Goal: Task Accomplishment & Management: Manage account settings

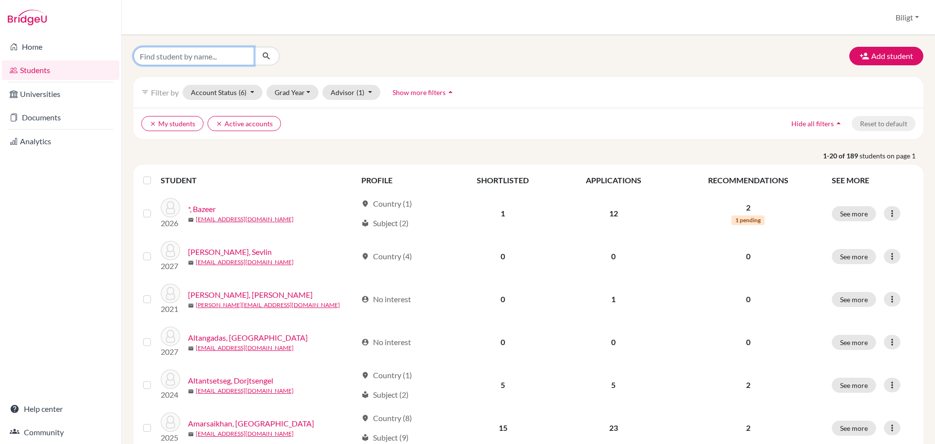
click at [167, 55] on input "Find student by name..." at bounding box center [193, 56] width 121 height 19
type input "tsogt"
click button "submit" at bounding box center [267, 56] width 26 height 19
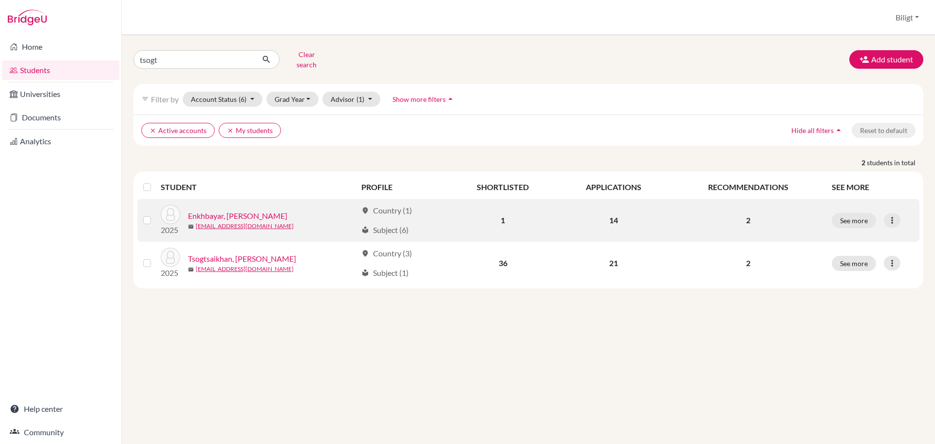
click at [265, 210] on link "Enkhbayar, [PERSON_NAME]" at bounding box center [237, 216] width 99 height 12
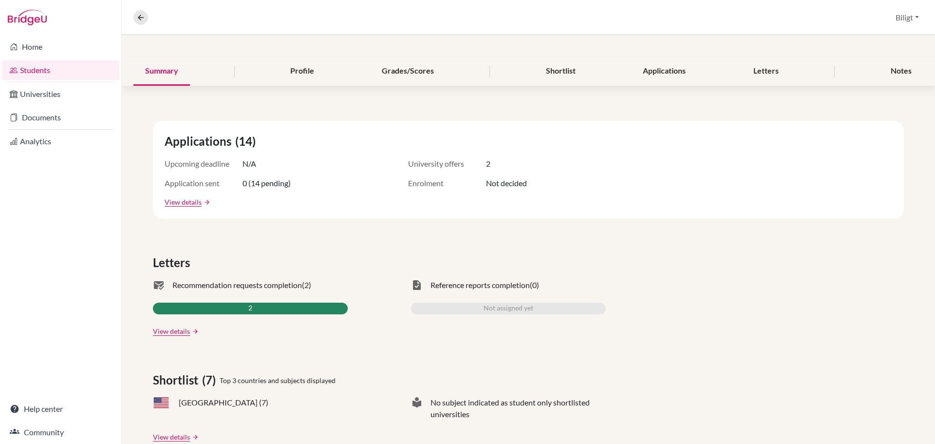
scroll to position [49, 0]
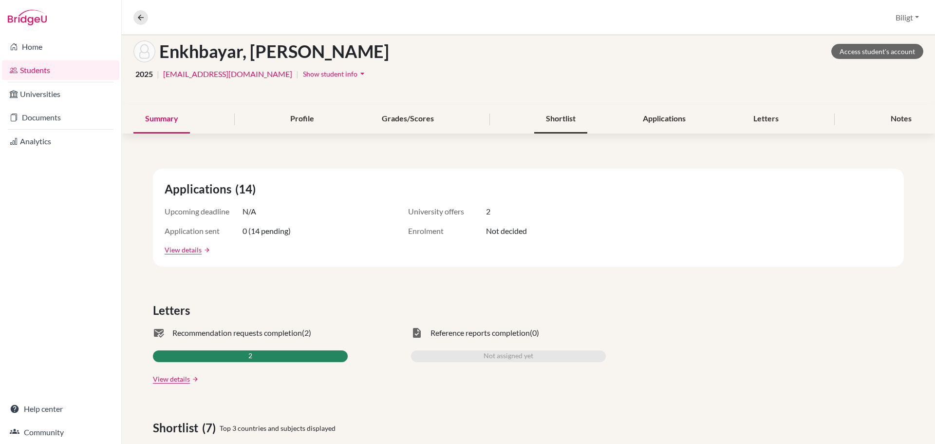
click at [563, 121] on div "Shortlist" at bounding box center [560, 119] width 53 height 29
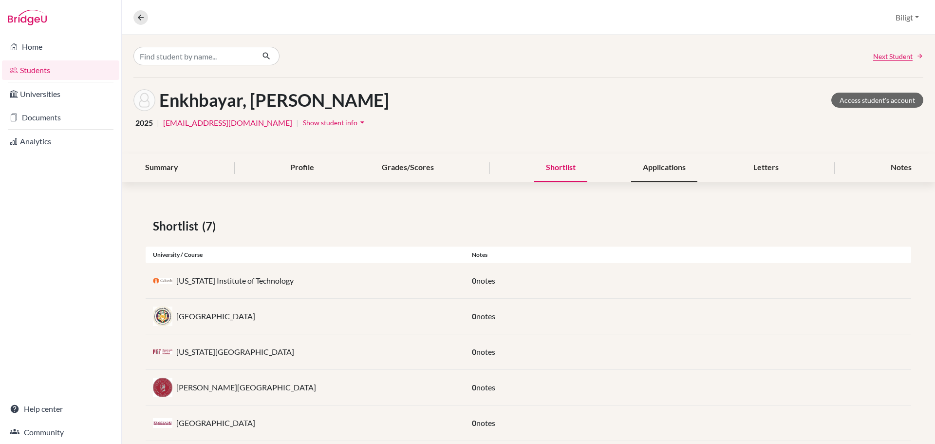
click at [651, 168] on div "Applications" at bounding box center [664, 167] width 66 height 29
click at [658, 172] on div "Applications" at bounding box center [664, 167] width 66 height 29
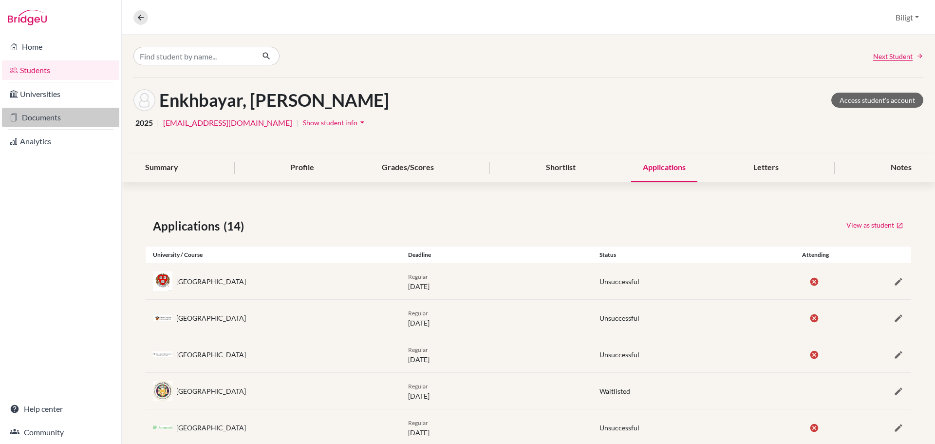
click at [63, 119] on link "Documents" at bounding box center [60, 117] width 117 height 19
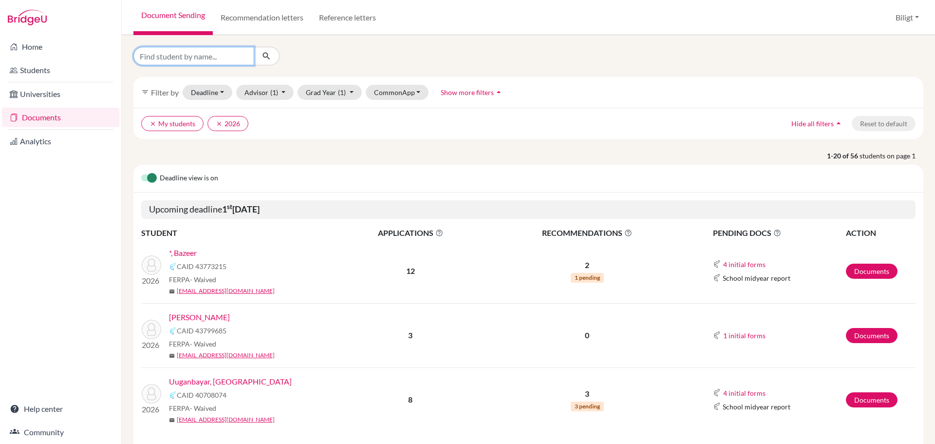
click at [209, 59] on input "Find student by name..." at bounding box center [193, 56] width 121 height 19
type input "tsogt"
click button "submit" at bounding box center [267, 56] width 26 height 19
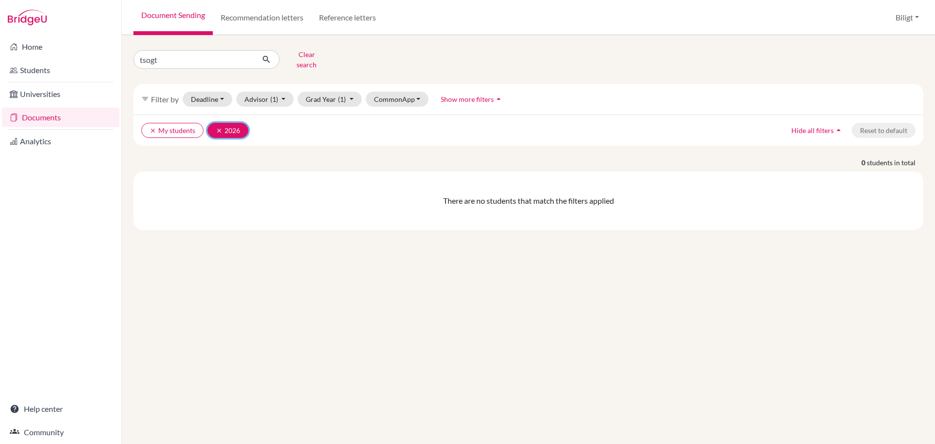
click at [215, 127] on button "clear 2026" at bounding box center [228, 130] width 41 height 15
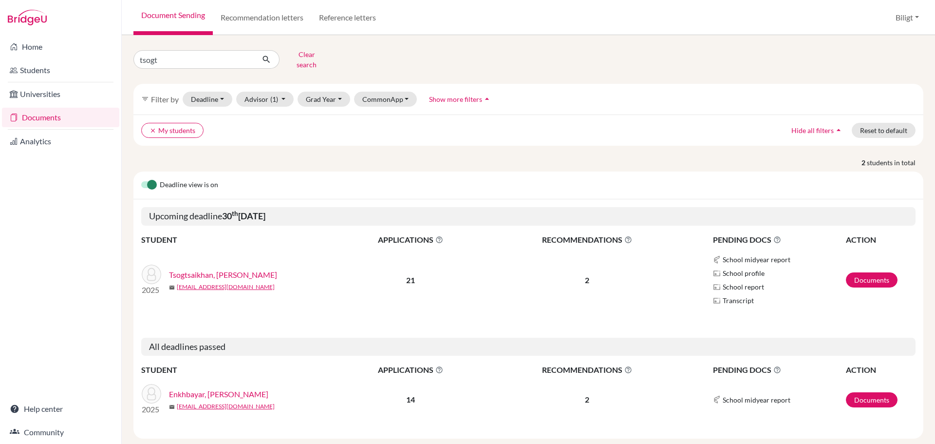
click at [208, 389] on link "Enkhbayar, [PERSON_NAME]" at bounding box center [218, 394] width 99 height 12
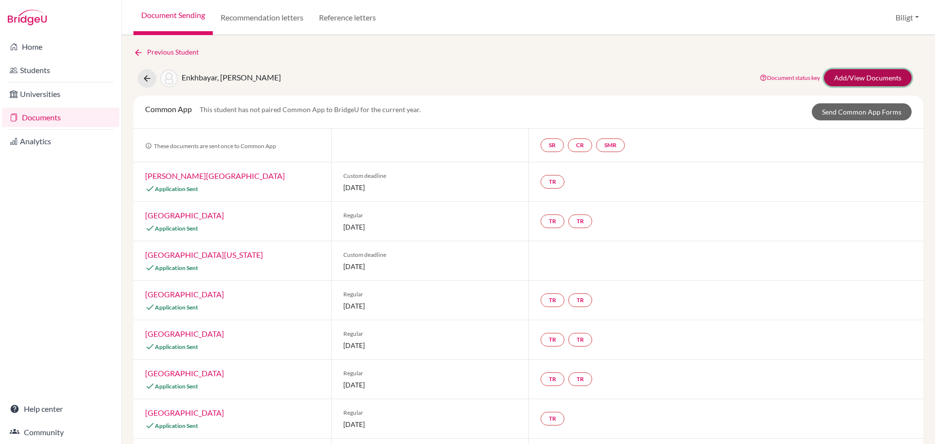
click at [858, 79] on link "Add/View Documents" at bounding box center [868, 77] width 88 height 17
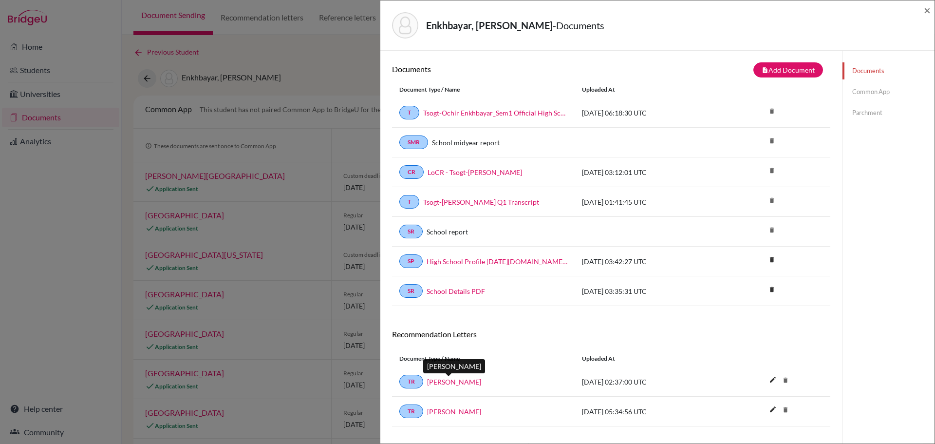
click at [466, 381] on link "[PERSON_NAME]" at bounding box center [454, 382] width 54 height 10
click at [472, 409] on link "[PERSON_NAME]" at bounding box center [454, 411] width 54 height 10
